Goal: Task Accomplishment & Management: Complete application form

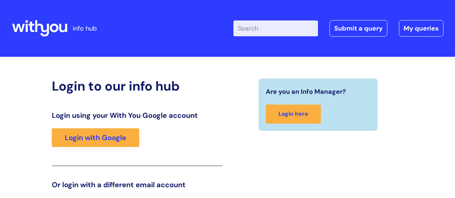
scroll to position [110, 0]
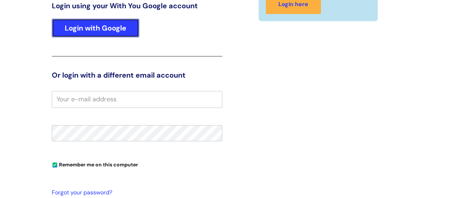
click at [99, 30] on link "Login with Google" at bounding box center [95, 28] width 87 height 19
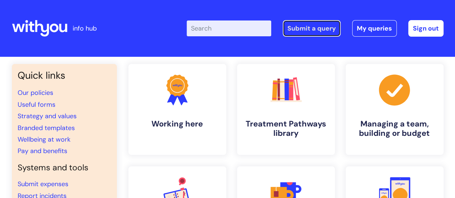
click at [311, 29] on link "Submit a query" at bounding box center [312, 28] width 58 height 17
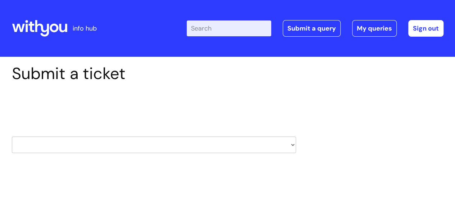
click at [200, 149] on select "HR / People IT and Support Clinical Drug Alerts Finance Accounts Data Support T…" at bounding box center [154, 145] width 284 height 17
select select "property_&_estates"
click at [12, 137] on select "HR / People IT and Support Clinical Drug Alerts Finance Accounts Data Support T…" at bounding box center [154, 145] width 284 height 17
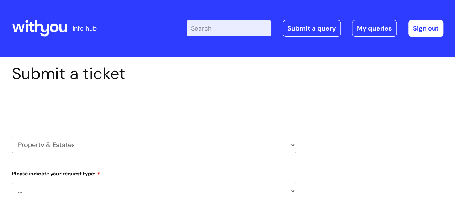
select select "80004286526"
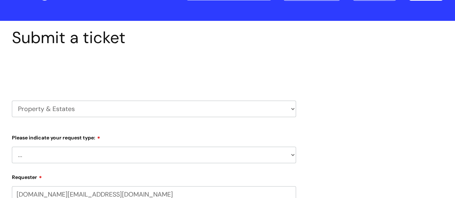
scroll to position [72, 0]
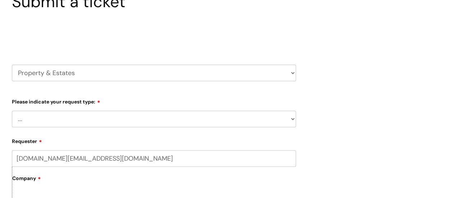
click at [108, 123] on select "... Facilities Support Lease/ Tenancy Agreements Health & Safety and Environmen…" at bounding box center [154, 119] width 284 height 17
select select "Facilities Support"
click at [12, 111] on select "... Facilities Support Lease/ Tenancy Agreements Health & Safety and Environmen…" at bounding box center [154, 119] width 284 height 17
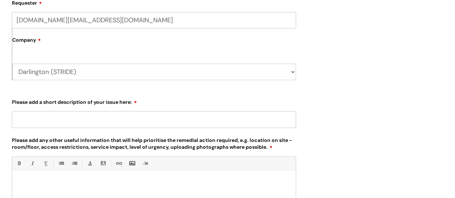
scroll to position [180, 0]
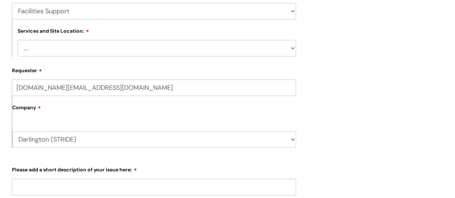
click at [111, 49] on select "... Cleethorpes Darlington Tubwell Darlington Coniscliffe Grimsby Preston Redca…" at bounding box center [157, 48] width 279 height 17
drag, startPoint x: 351, startPoint y: 77, endPoint x: 347, endPoint y: 77, distance: 4.0
click at [351, 77] on div "Submit a ticket Select issue type HR / People IT and Support Clinical Drug Aler…" at bounding box center [227, 122] width 443 height 476
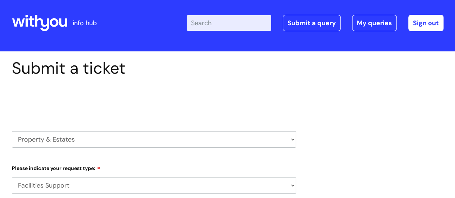
scroll to position [0, 0]
